Goal: Ask a question

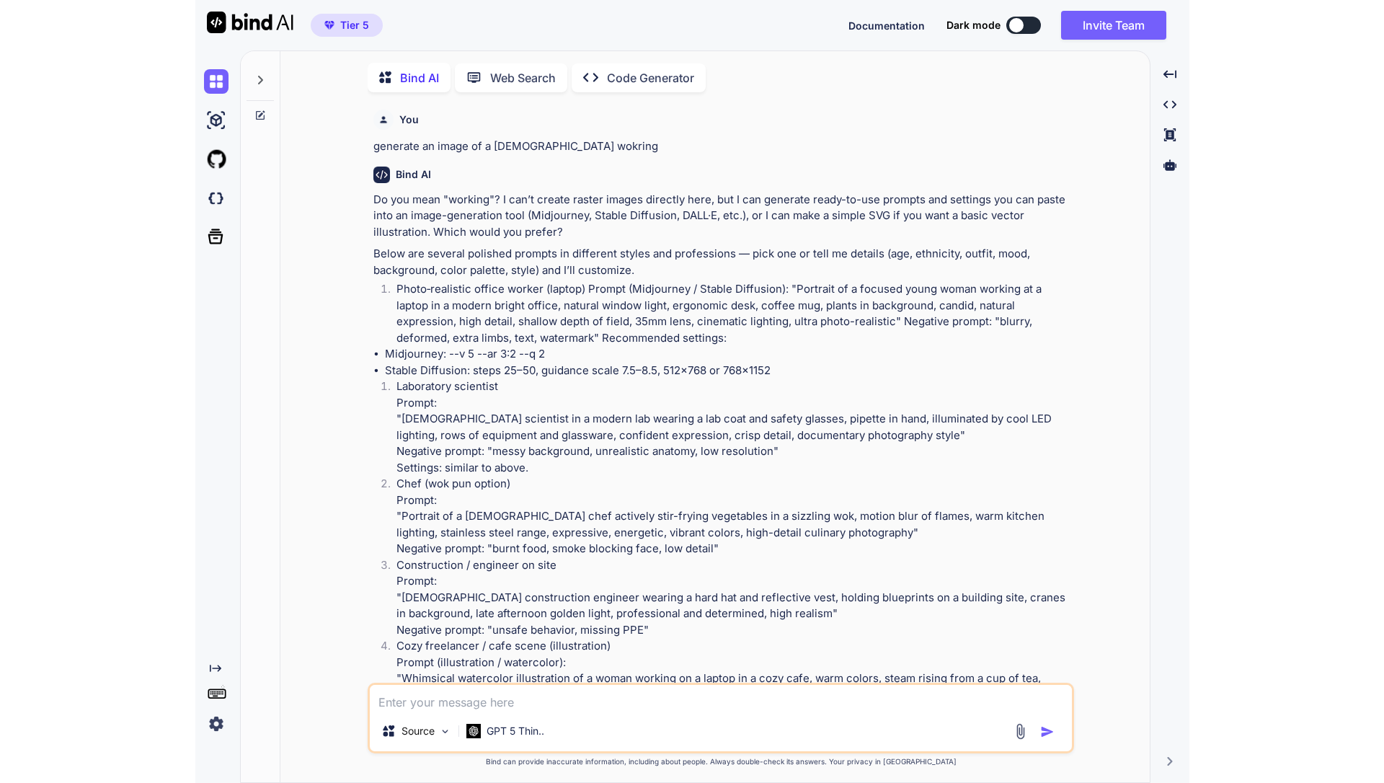
scroll to position [6, 0]
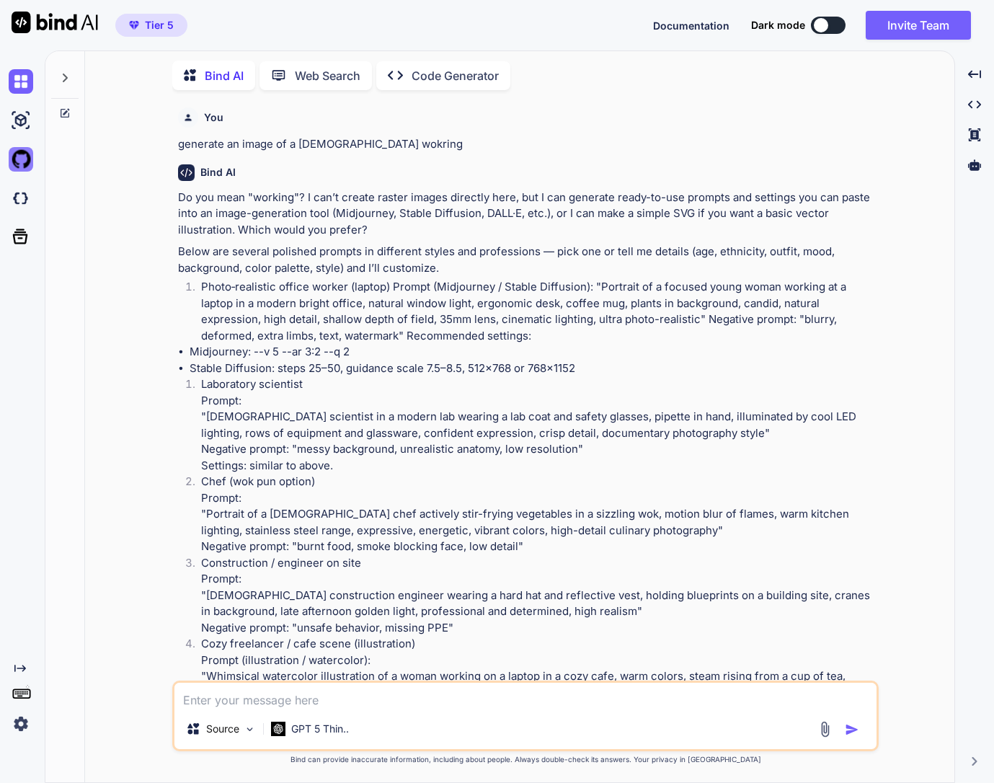
click at [15, 159] on img at bounding box center [21, 159] width 24 height 24
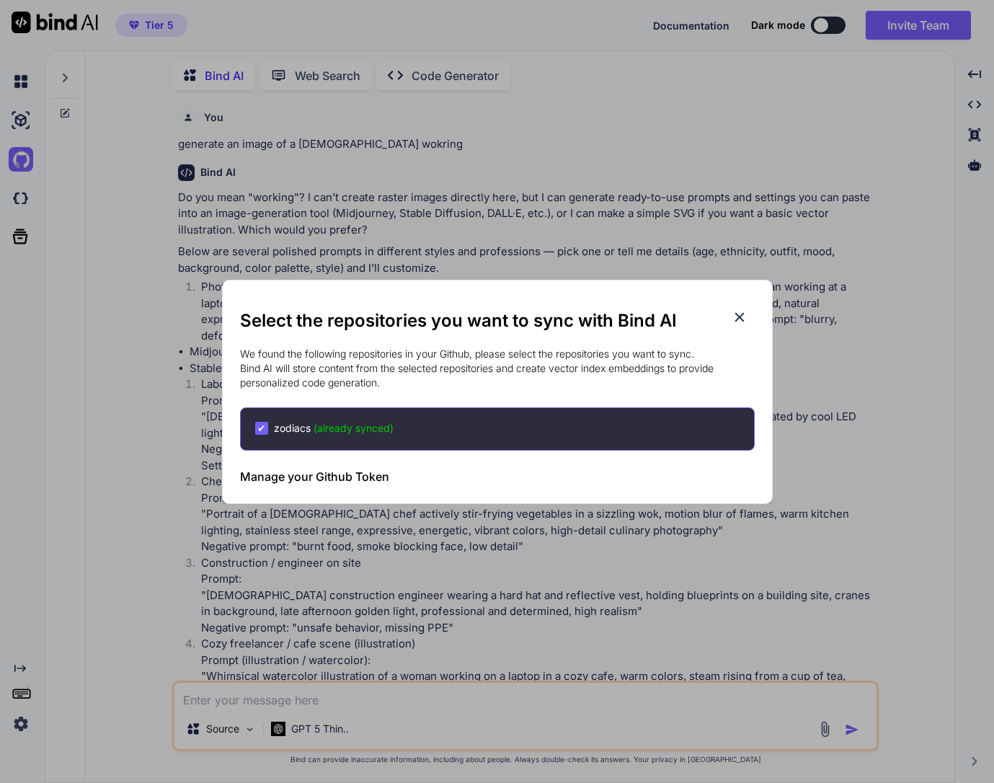
click at [733, 313] on icon at bounding box center [739, 317] width 16 height 16
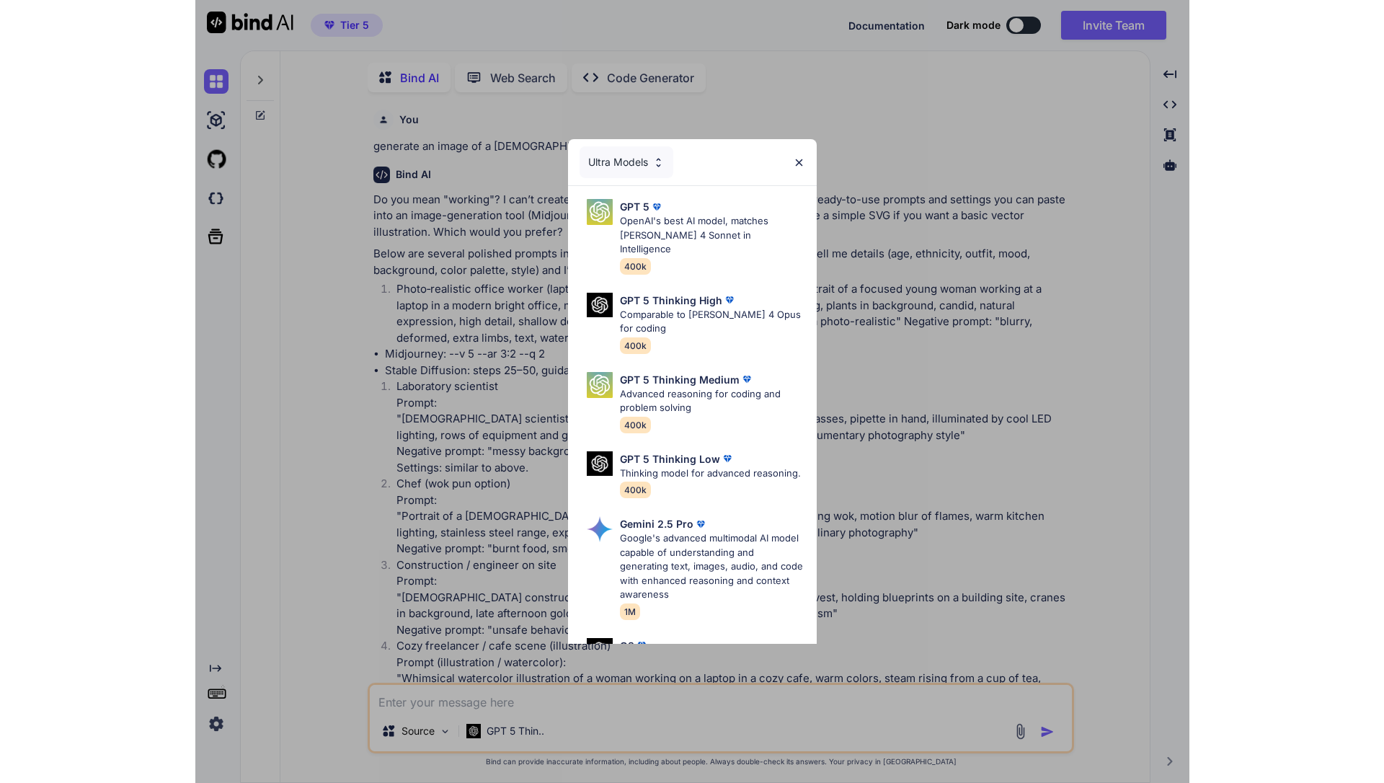
scroll to position [6, 0]
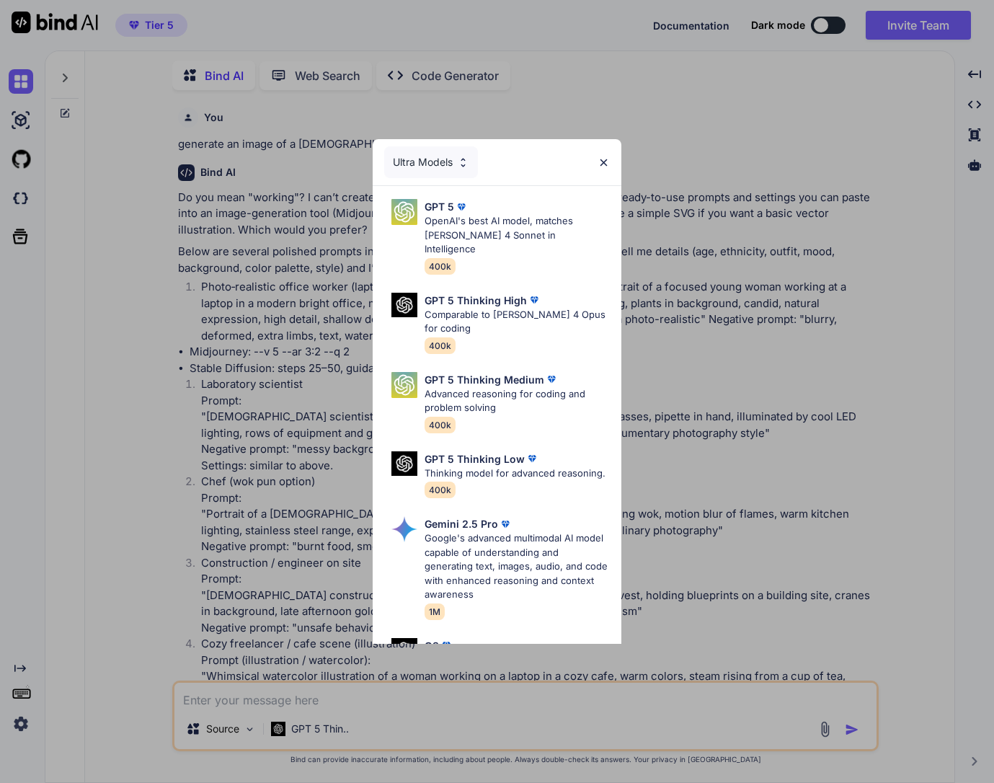
click at [605, 160] on img at bounding box center [603, 162] width 12 height 12
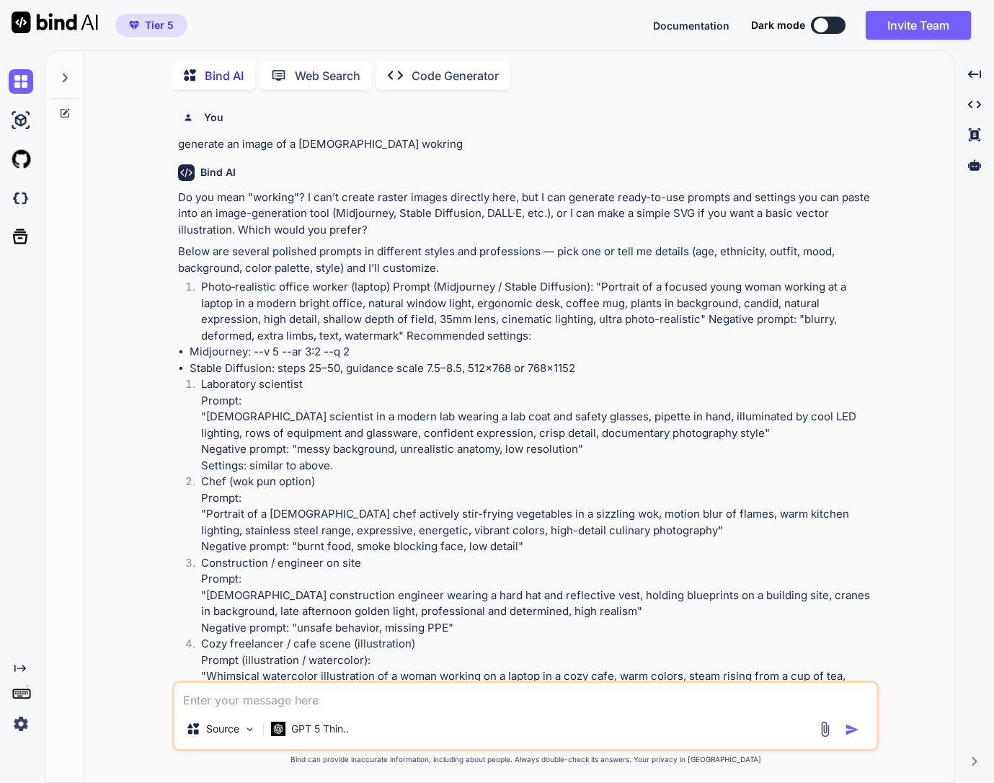
type textarea "x"
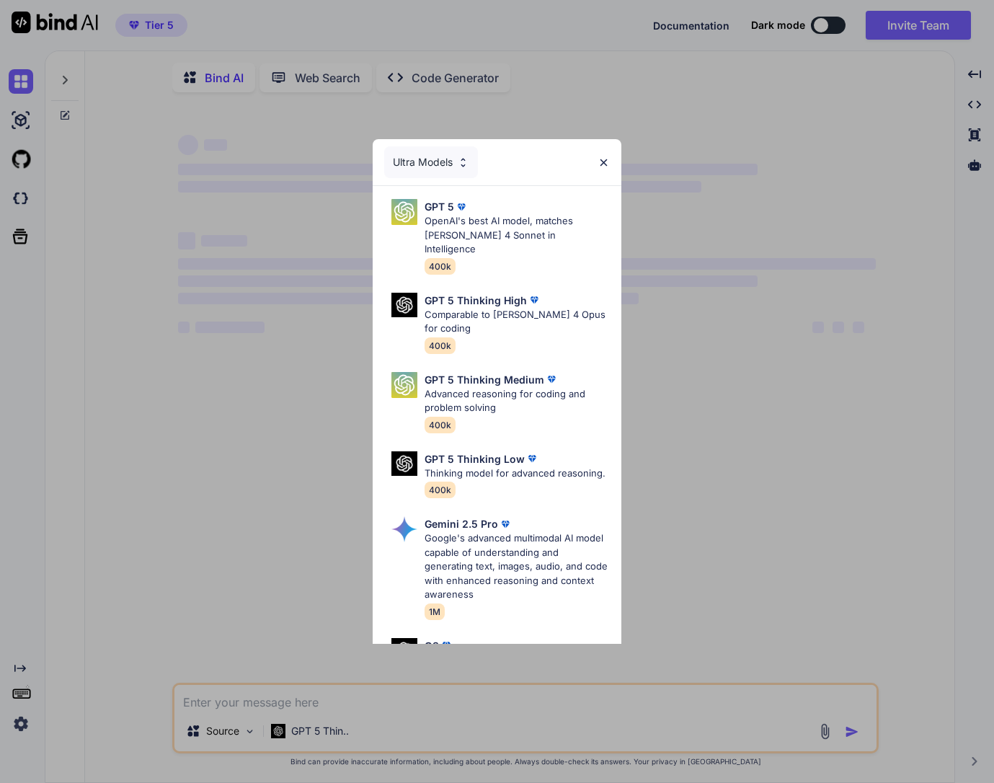
scroll to position [6, 0]
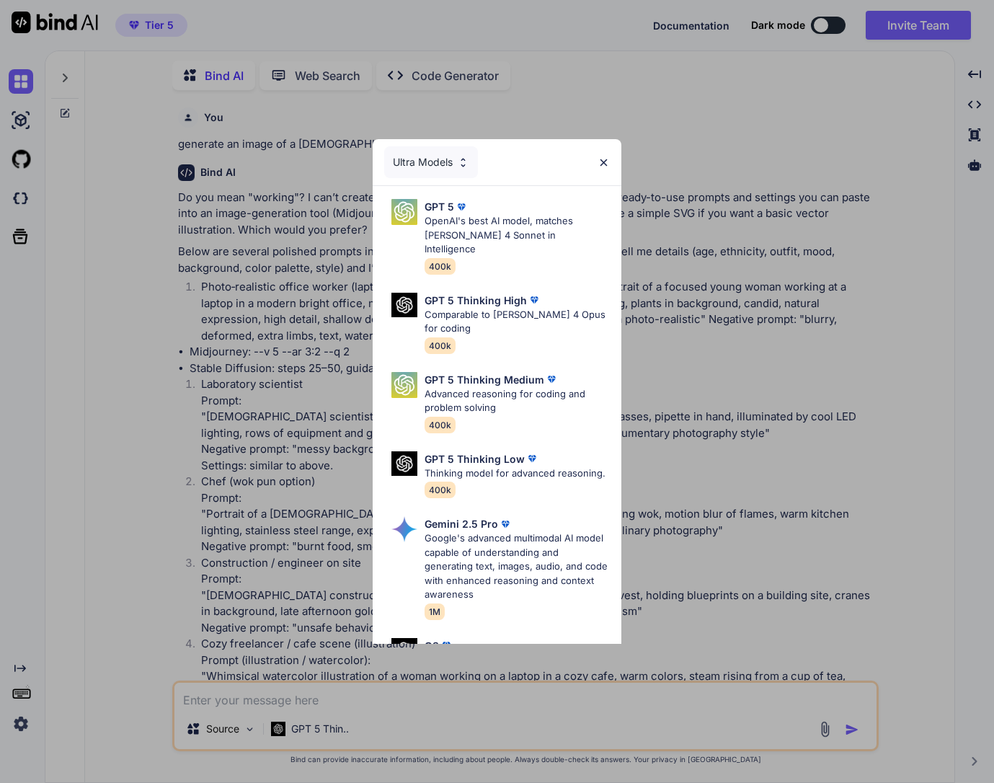
type textarea "x"
click at [601, 164] on img at bounding box center [603, 162] width 12 height 12
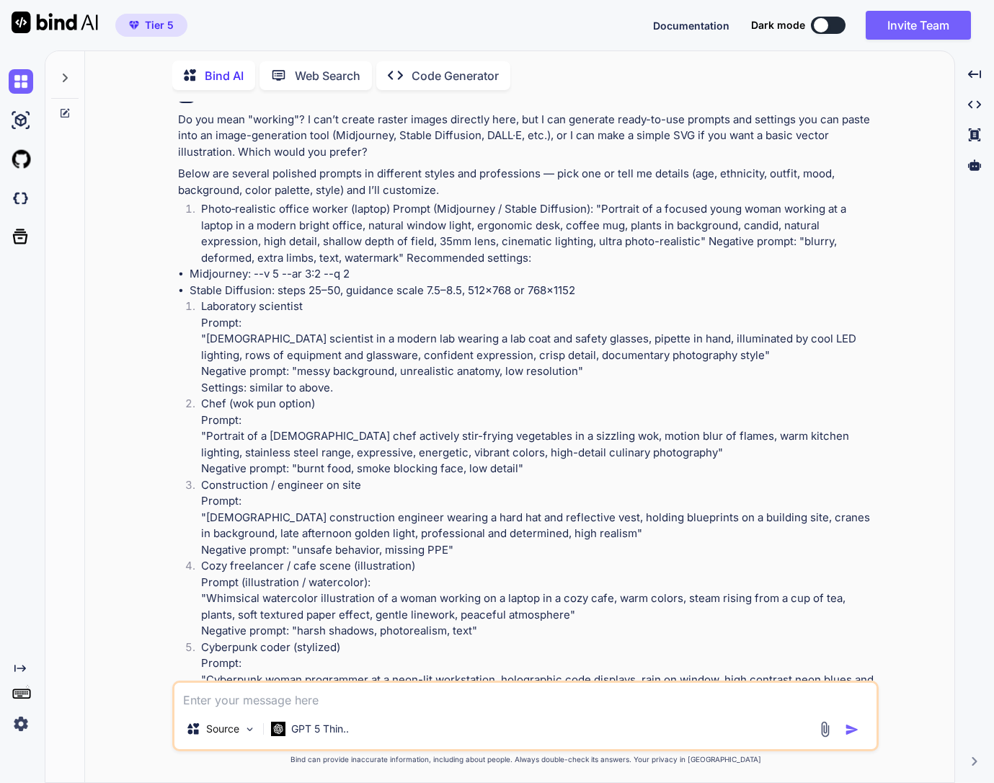
scroll to position [329, 0]
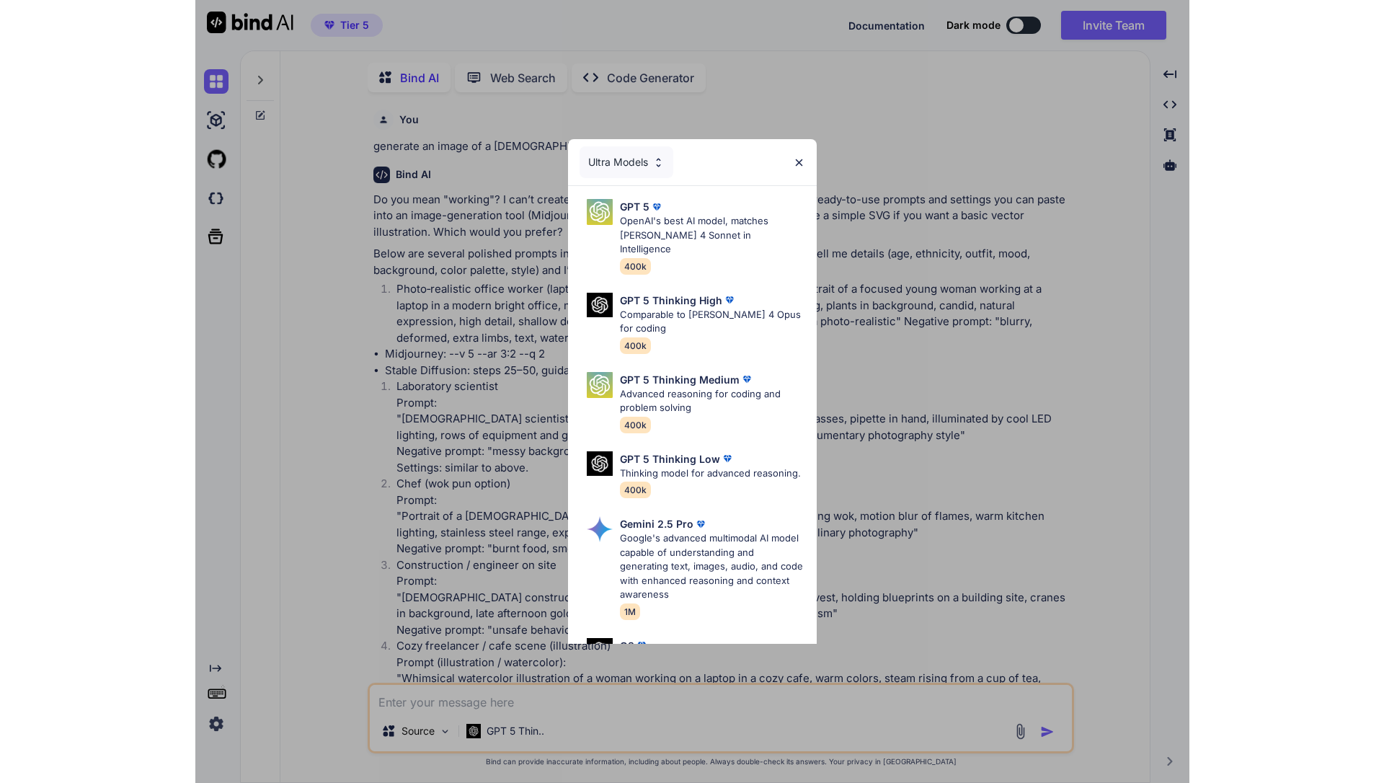
scroll to position [6, 0]
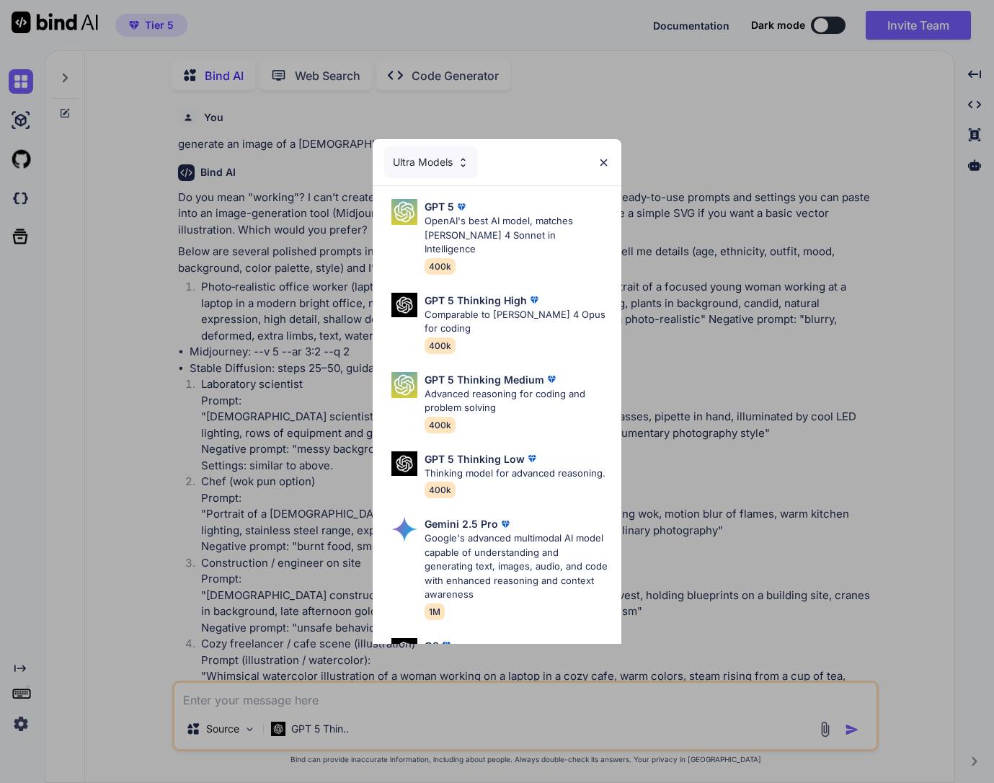
click at [597, 162] on div "Ultra Models" at bounding box center [497, 162] width 249 height 46
click at [607, 159] on img at bounding box center [603, 162] width 12 height 12
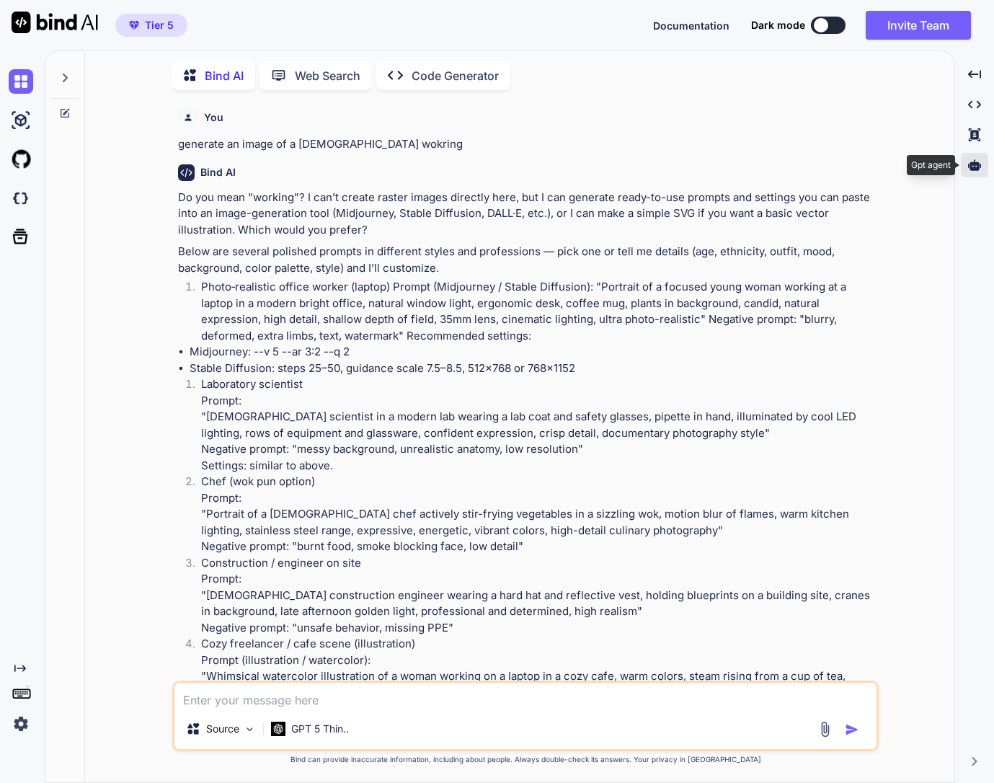
click at [976, 169] on icon at bounding box center [974, 164] width 13 height 11
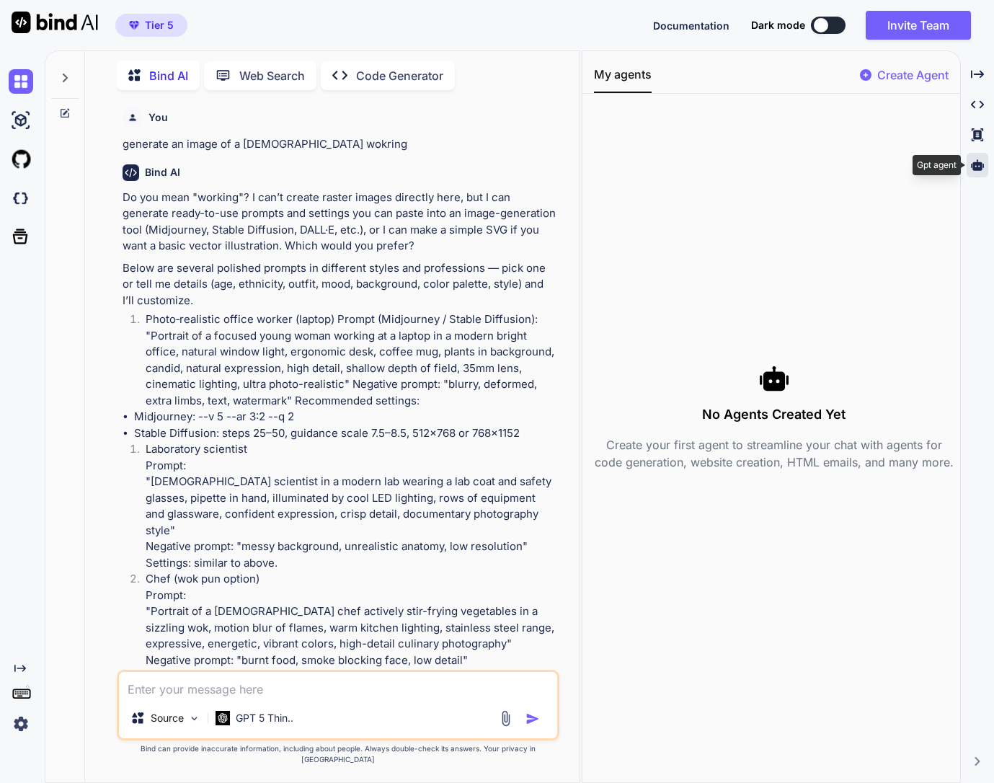
click at [976, 169] on icon at bounding box center [977, 164] width 13 height 11
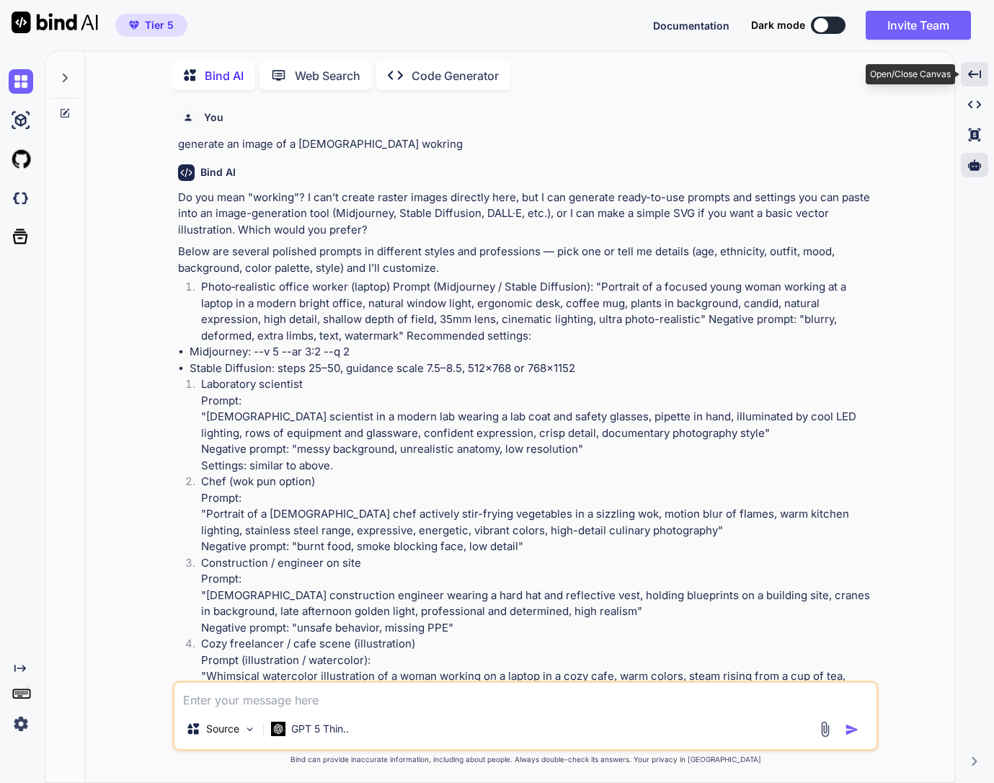
click at [976, 79] on icon "Created with Pixso." at bounding box center [974, 74] width 13 height 13
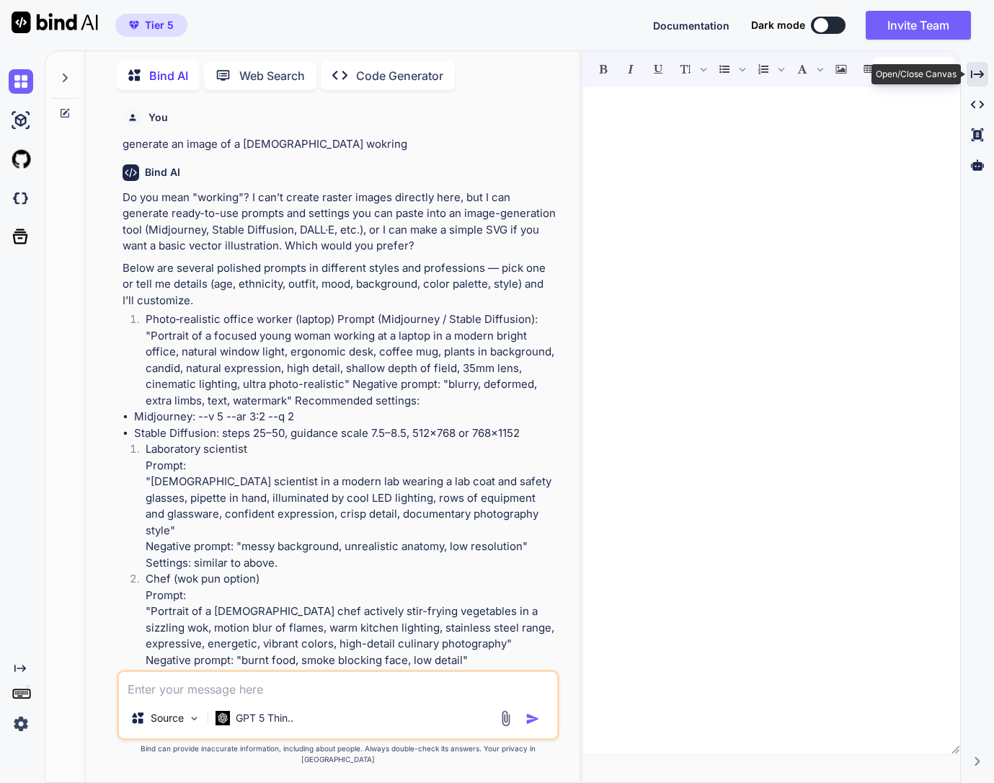
click at [976, 79] on icon "Created with Pixso." at bounding box center [977, 74] width 13 height 13
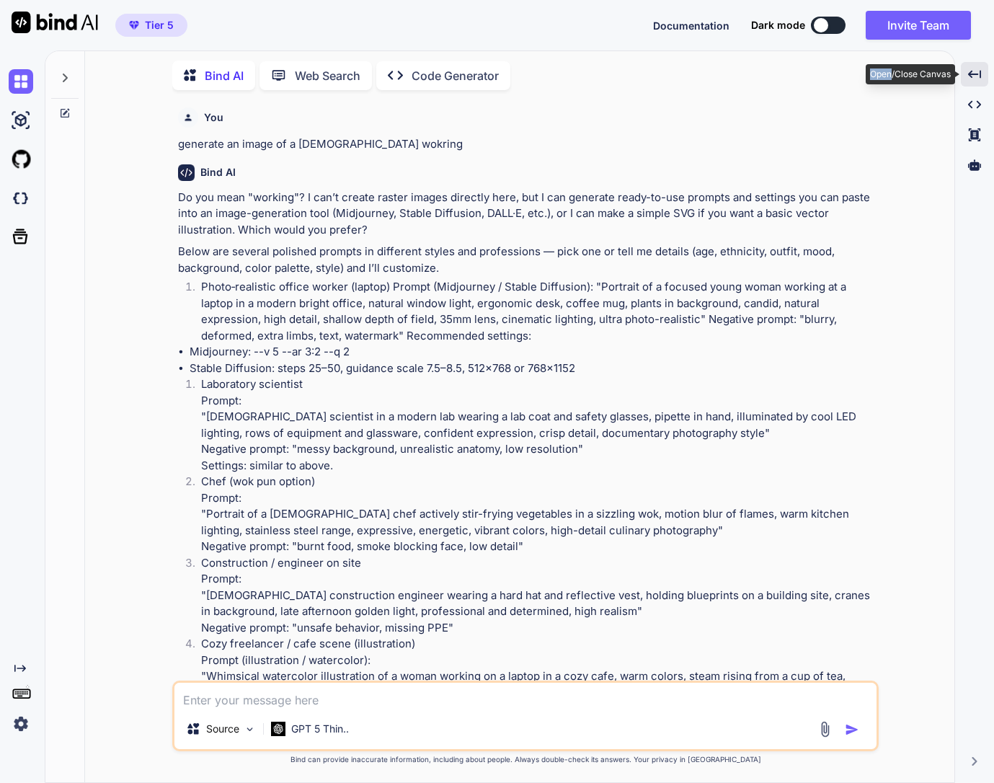
click at [976, 79] on icon "Created with Pixso." at bounding box center [974, 74] width 13 height 13
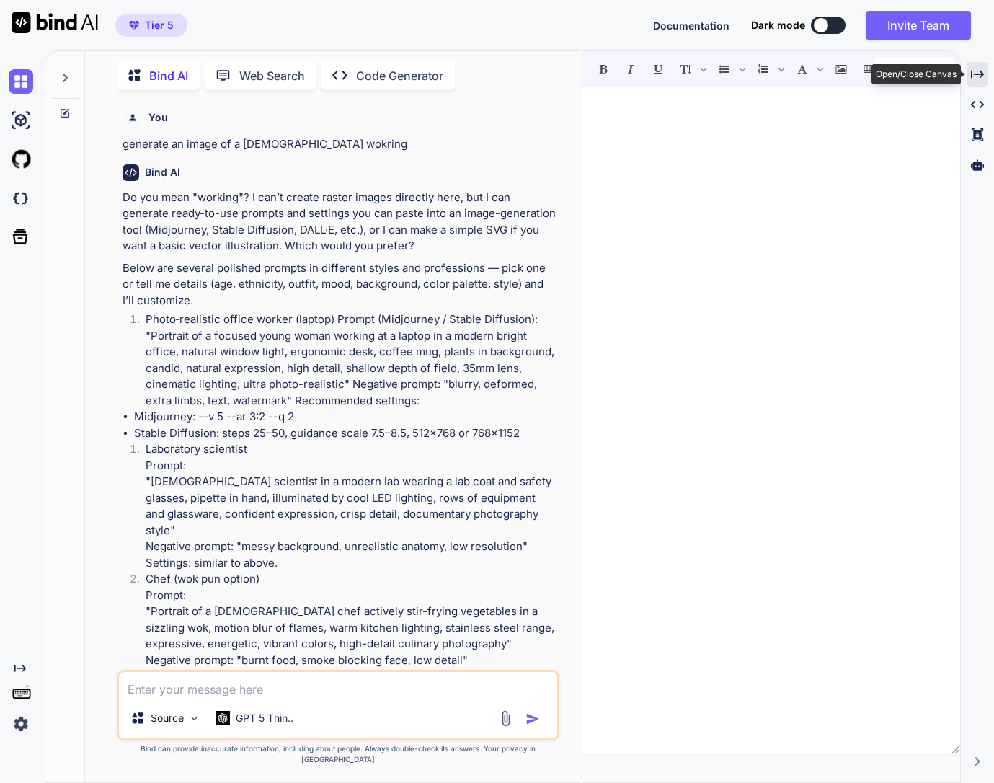
click at [976, 79] on icon "Created with Pixso." at bounding box center [977, 74] width 13 height 13
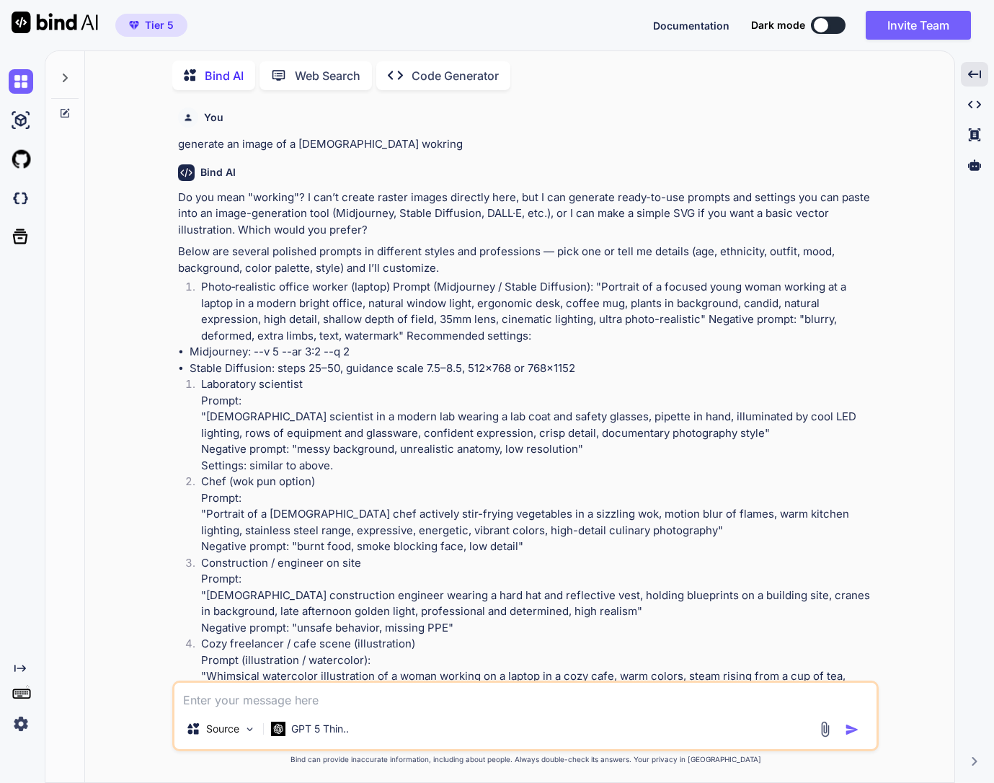
click at [679, 261] on p "Below are several polished prompts in different styles and professions — pick o…" at bounding box center [527, 260] width 698 height 32
